Goal: Transaction & Acquisition: Purchase product/service

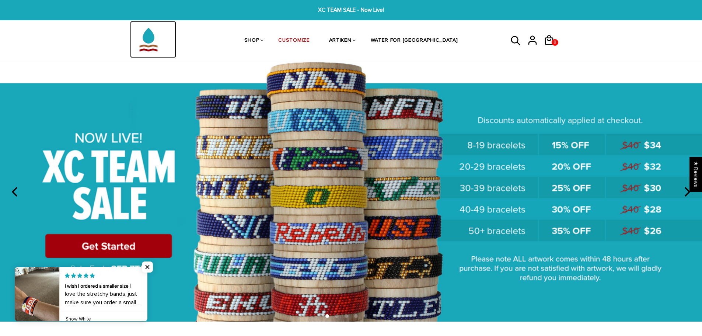
click at [148, 47] on img at bounding box center [148, 39] width 37 height 37
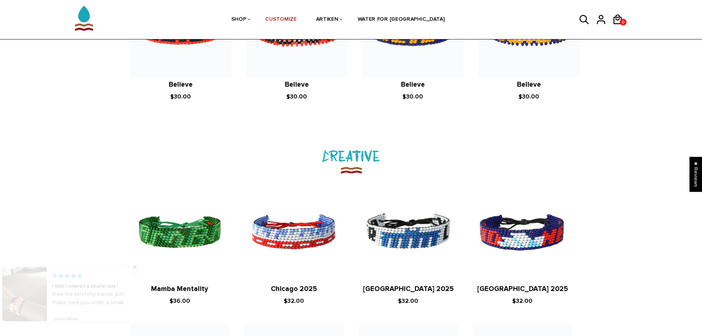
scroll to position [885, 0]
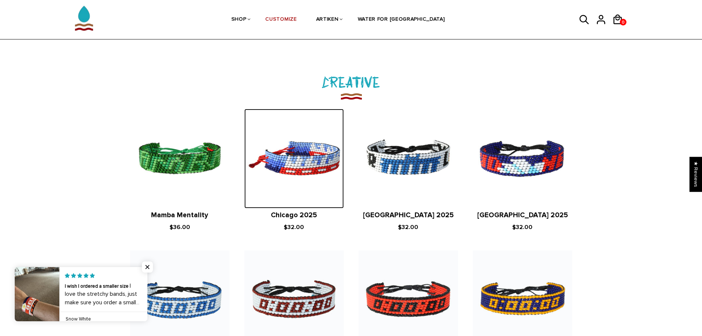
click at [309, 166] on img at bounding box center [294, 159] width 100 height 100
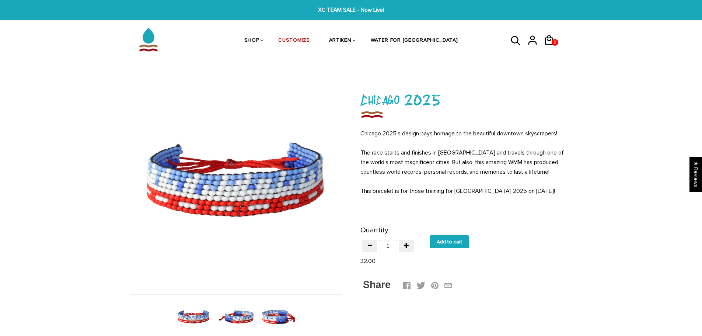
scroll to position [74, 0]
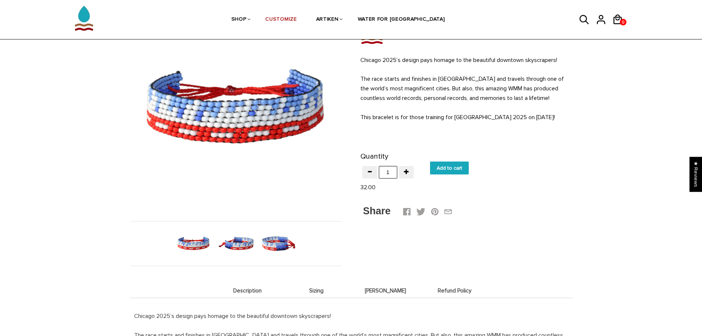
click at [449, 164] on input "Add to cart" at bounding box center [449, 168] width 39 height 13
type input "Add to cart"
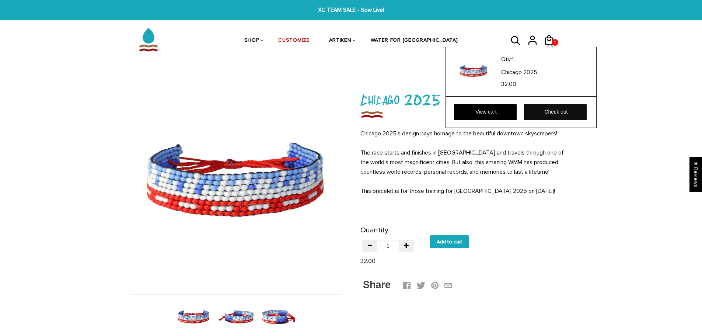
click at [551, 115] on link "Check out" at bounding box center [555, 112] width 63 height 16
